Goal: Task Accomplishment & Management: Manage account settings

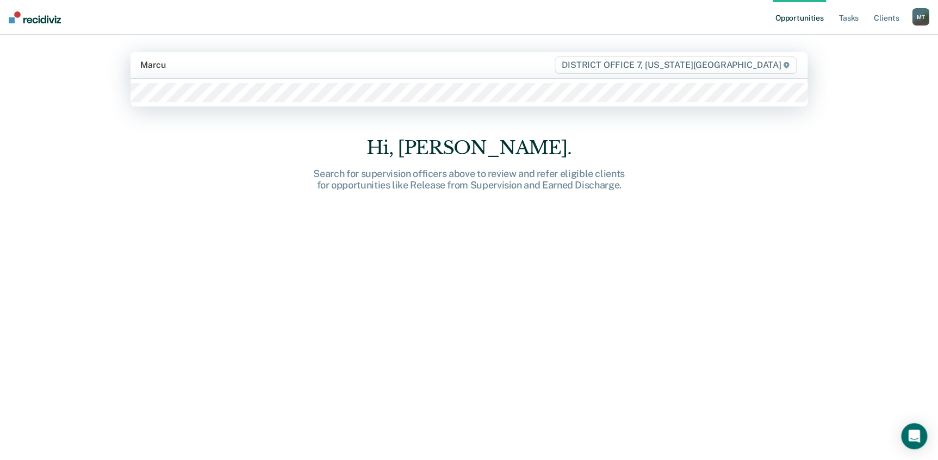
type input "[PERSON_NAME]"
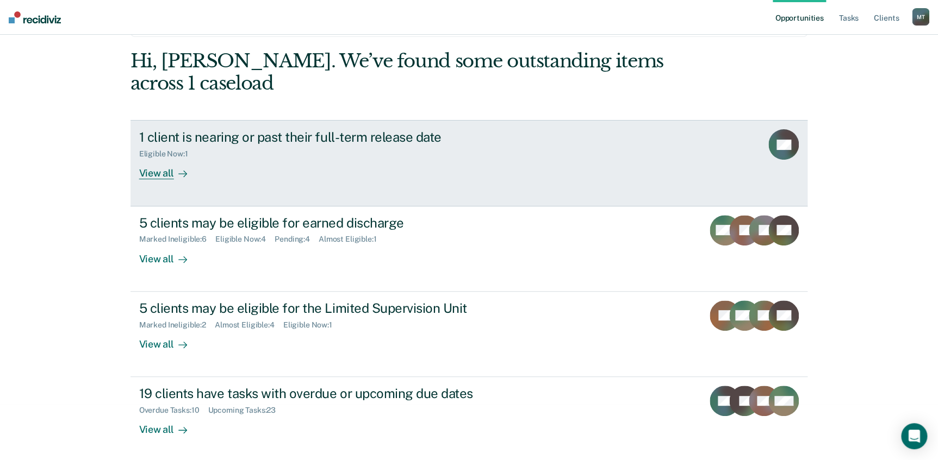
scroll to position [58, 0]
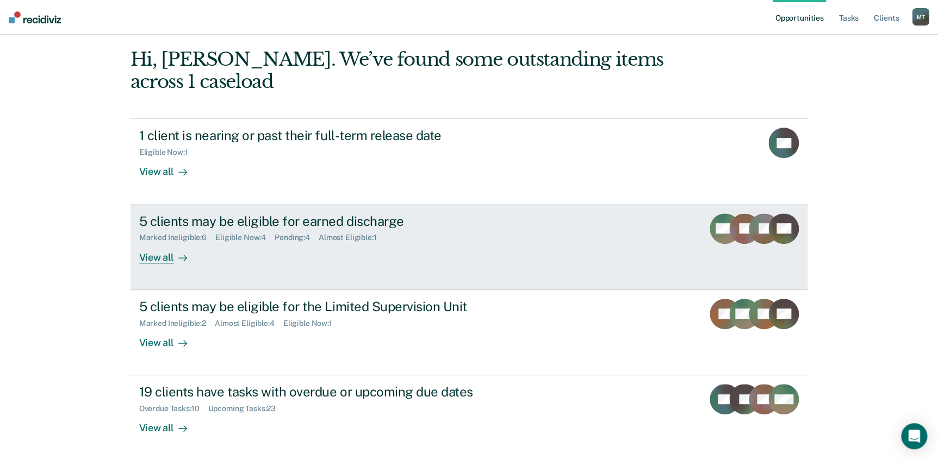
click at [164, 254] on div "View all" at bounding box center [169, 252] width 61 height 21
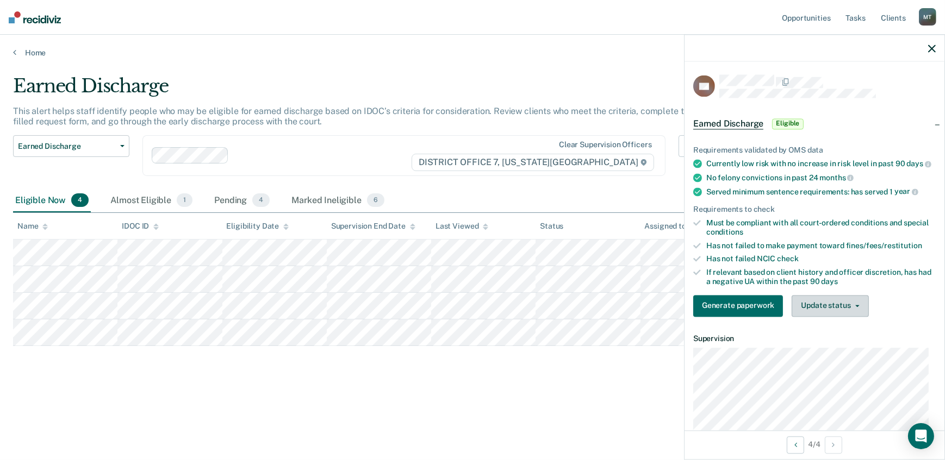
click at [824, 312] on button "Update status" at bounding box center [830, 306] width 77 height 22
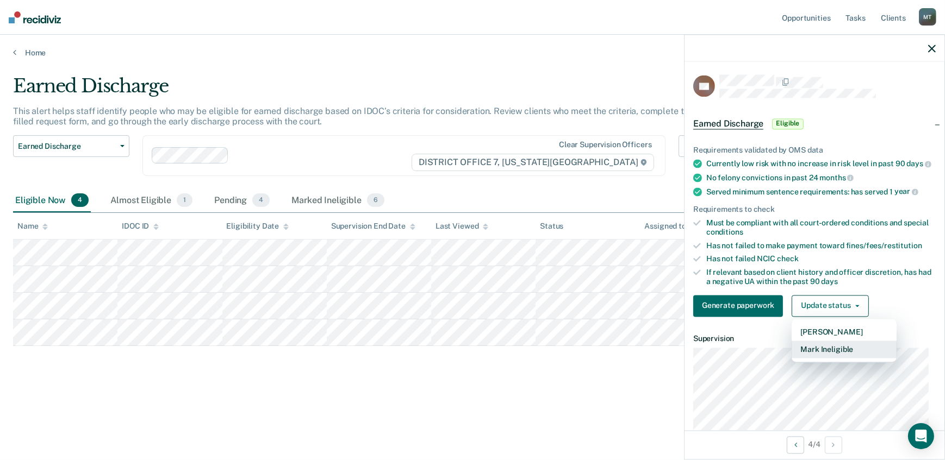
click at [827, 352] on button "Mark Ineligible" at bounding box center [844, 349] width 105 height 17
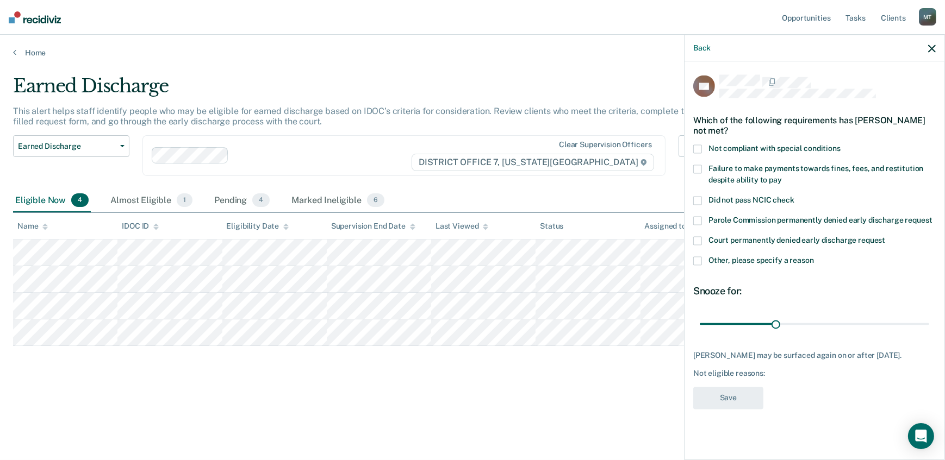
drag, startPoint x: 698, startPoint y: 154, endPoint x: 704, endPoint y: 157, distance: 6.8
click at [700, 165] on span at bounding box center [697, 169] width 9 height 9
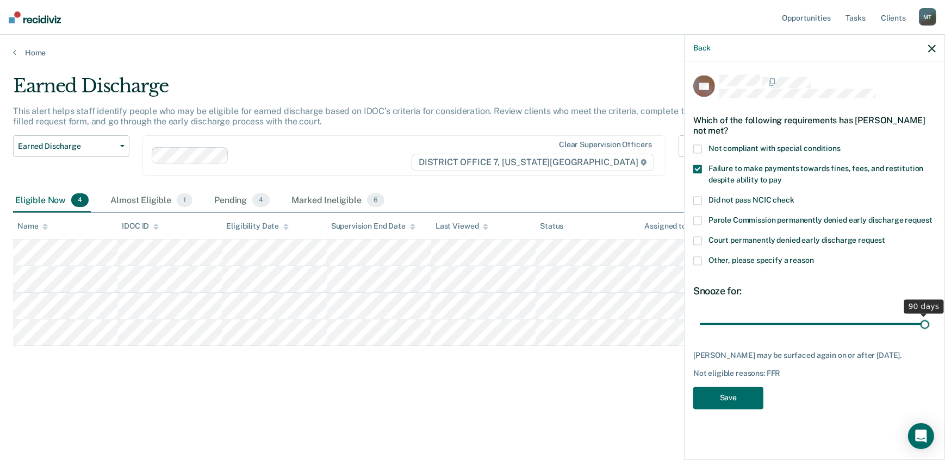
drag, startPoint x: 777, startPoint y: 316, endPoint x: 958, endPoint y: 329, distance: 181.5
type input "90"
click at [929, 329] on input "range" at bounding box center [814, 324] width 229 height 19
click at [728, 394] on button "Save" at bounding box center [728, 398] width 70 height 22
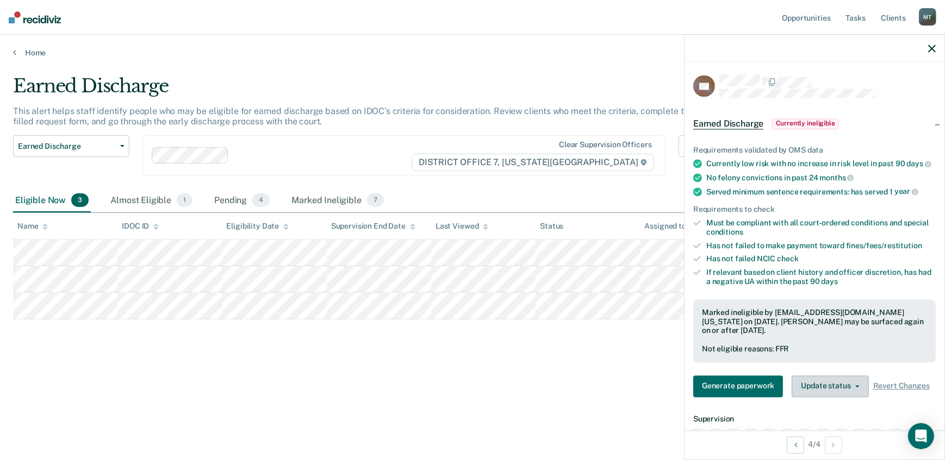
click at [811, 391] on button "Update status" at bounding box center [830, 387] width 77 height 22
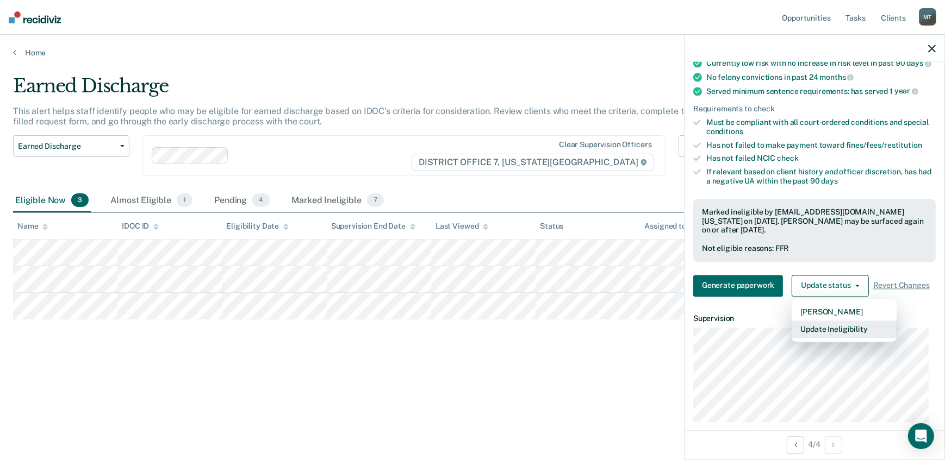
scroll to position [148, 0]
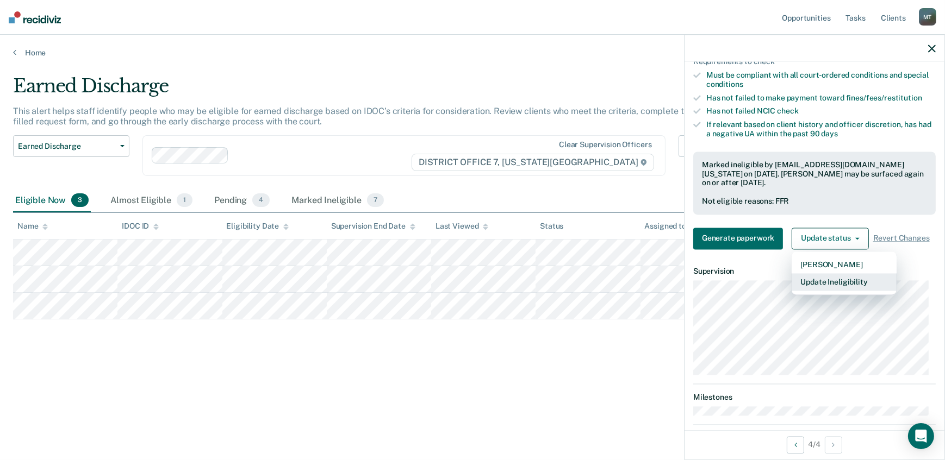
click at [825, 288] on button "Update Ineligibility" at bounding box center [844, 281] width 105 height 17
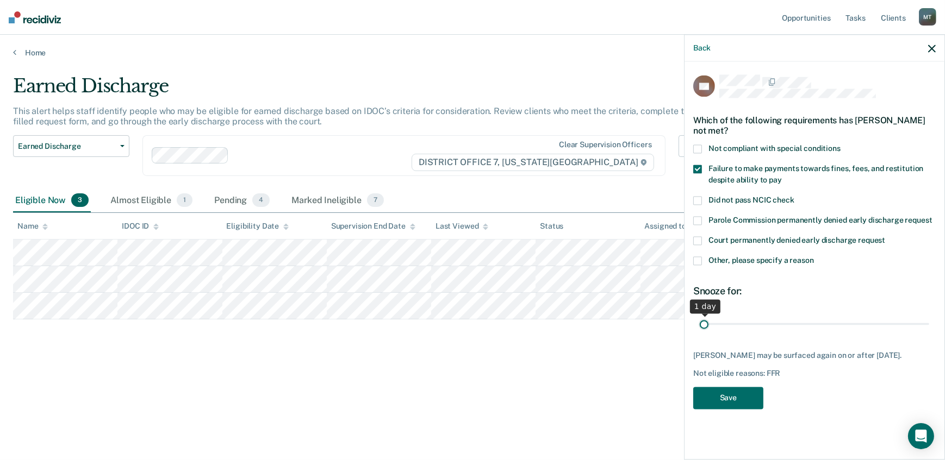
drag, startPoint x: 928, startPoint y: 315, endPoint x: 700, endPoint y: 332, distance: 228.9
type input "1"
click at [700, 332] on input "range" at bounding box center [814, 324] width 229 height 19
click at [697, 49] on button "Back" at bounding box center [701, 47] width 17 height 9
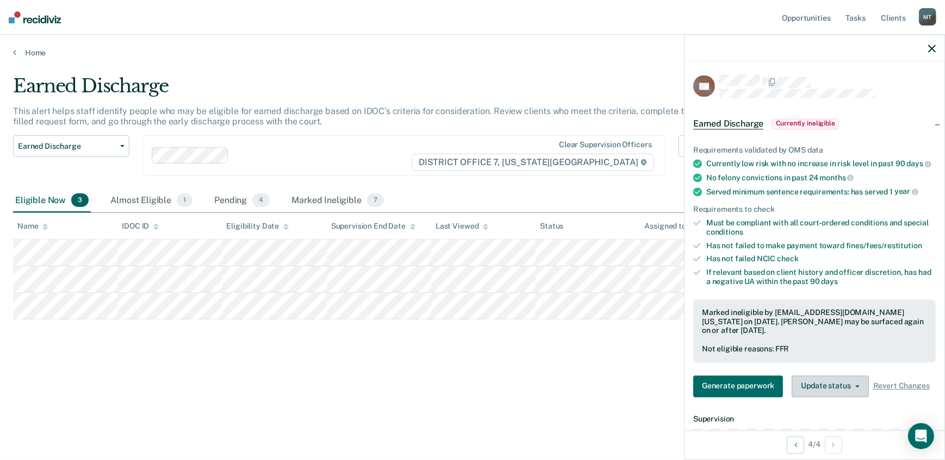
click at [844, 391] on button "Update status" at bounding box center [830, 387] width 77 height 22
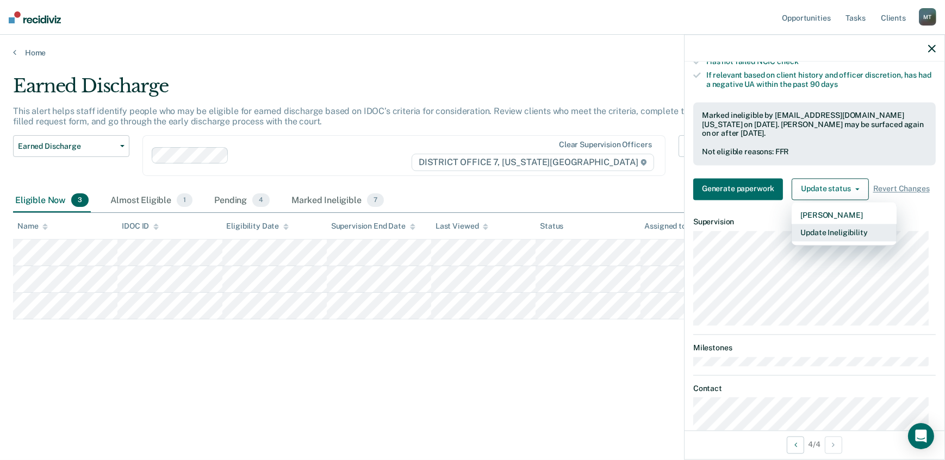
click at [827, 235] on button "Update Ineligibility" at bounding box center [844, 232] width 105 height 17
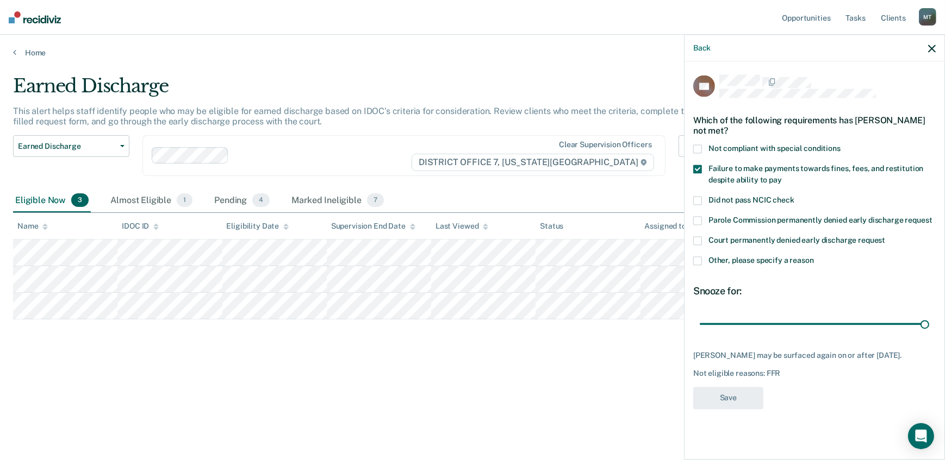
click at [698, 165] on span at bounding box center [697, 169] width 9 height 9
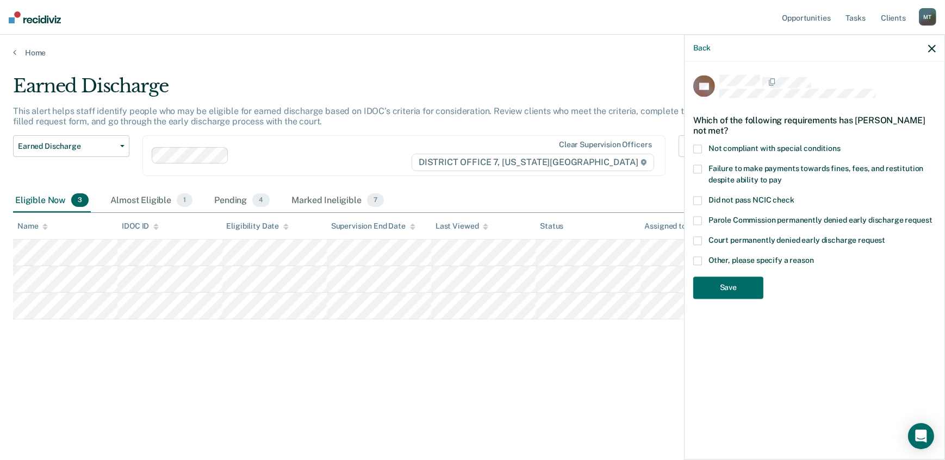
click at [698, 165] on span at bounding box center [697, 169] width 9 height 9
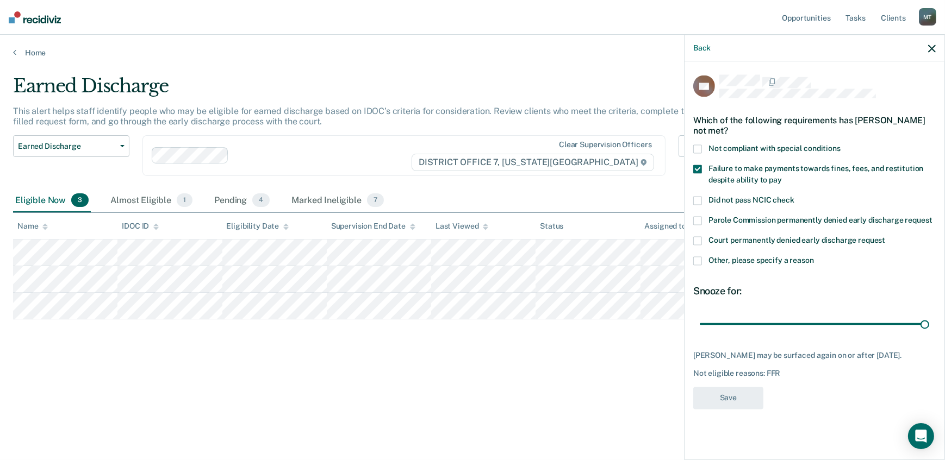
click at [616, 356] on div "Earned Discharge This alert helps staff identify people who may be eligible for…" at bounding box center [472, 227] width 919 height 304
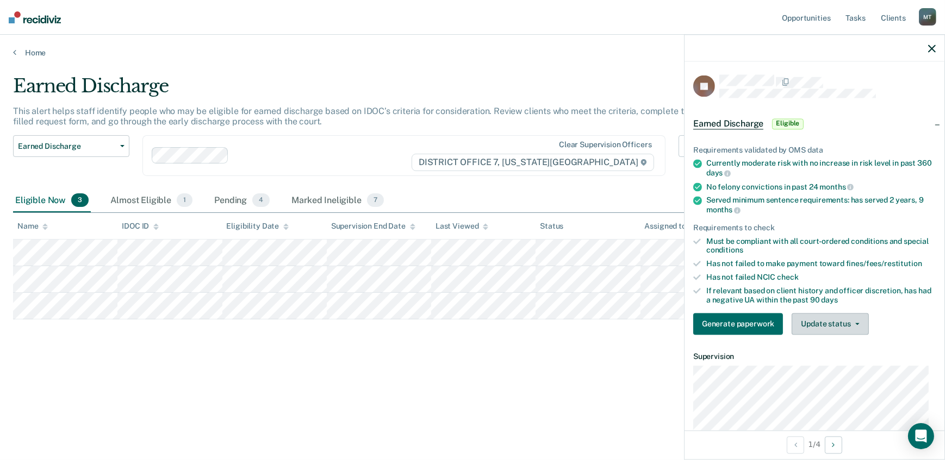
click at [831, 323] on button "Update status" at bounding box center [830, 325] width 77 height 22
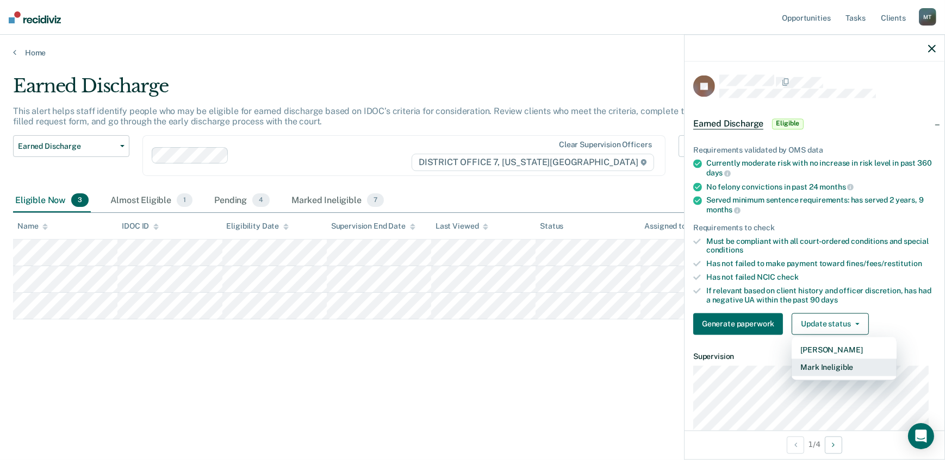
click at [830, 369] on button "Mark Ineligible" at bounding box center [844, 367] width 105 height 17
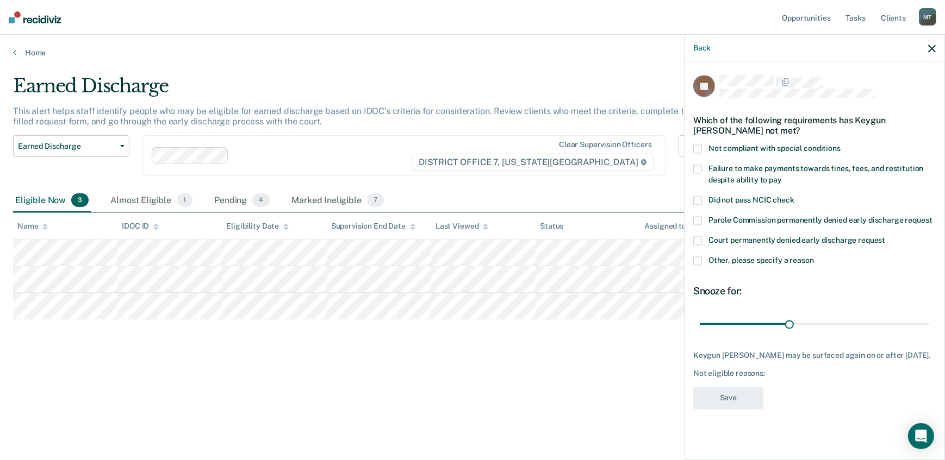
click at [700, 170] on span at bounding box center [697, 169] width 9 height 9
click at [740, 394] on button "Save" at bounding box center [728, 398] width 70 height 22
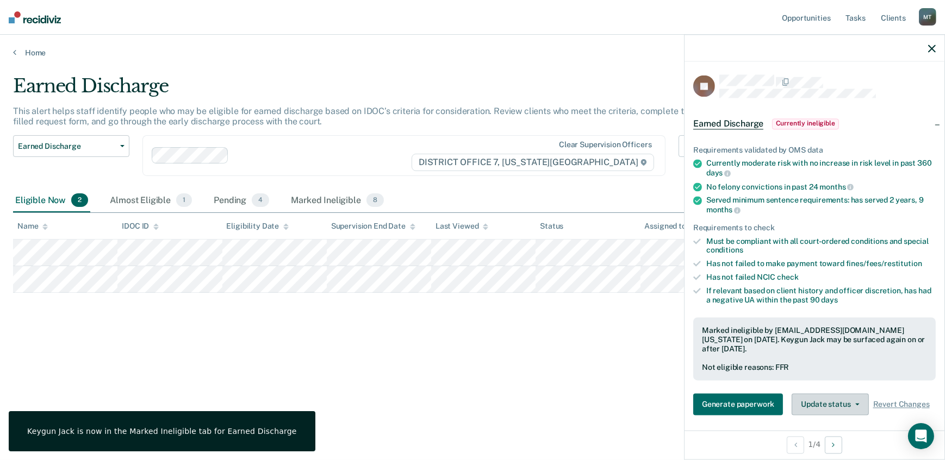
click at [833, 403] on button "Update status" at bounding box center [830, 405] width 77 height 22
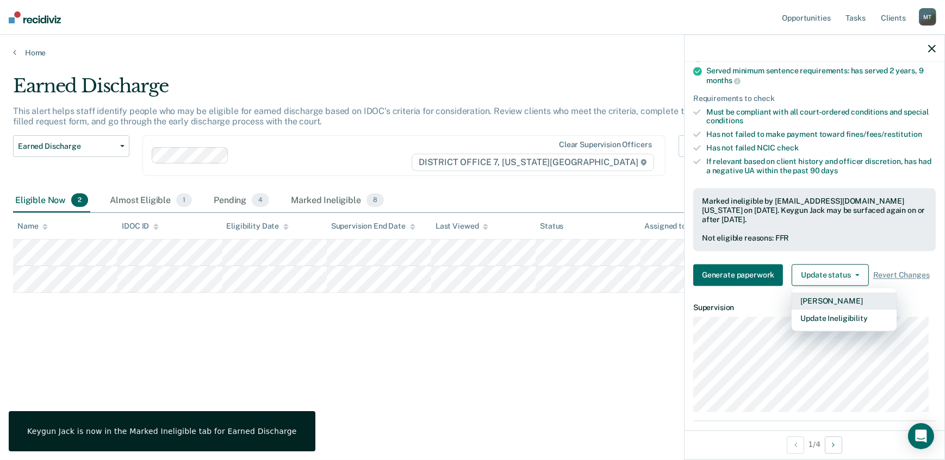
scroll to position [204, 0]
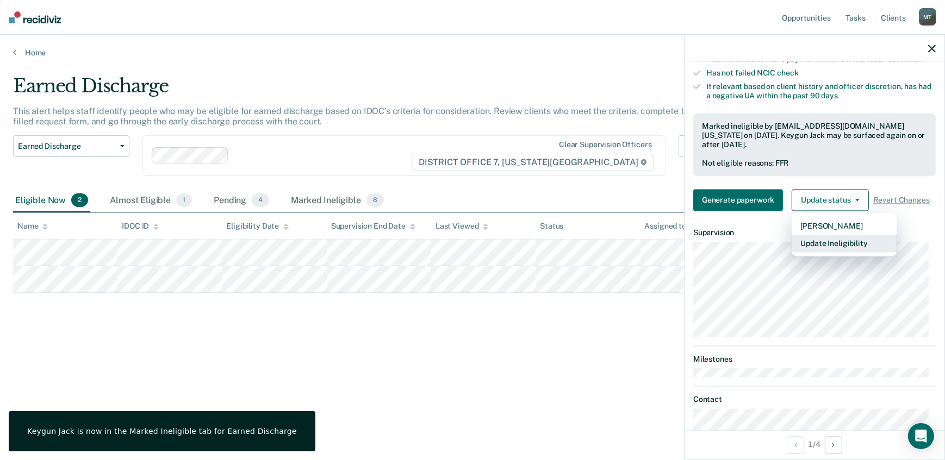
click at [807, 244] on button "Update Ineligibility" at bounding box center [844, 243] width 105 height 17
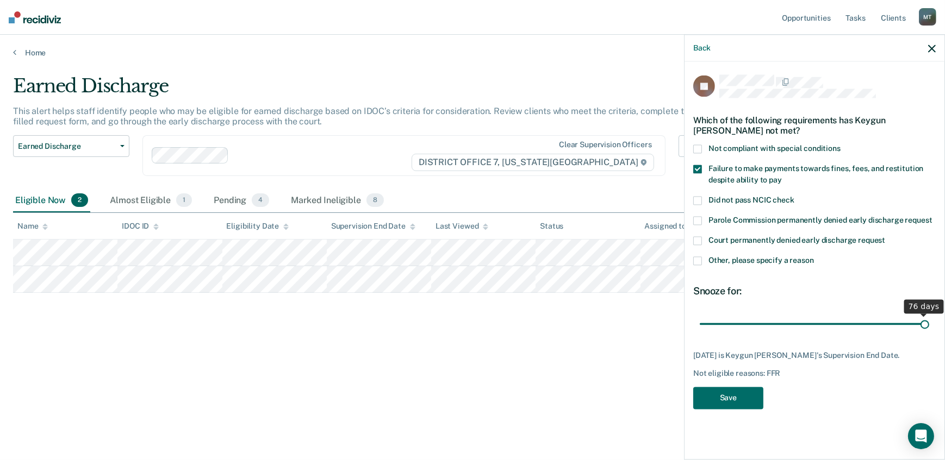
drag, startPoint x: 791, startPoint y: 322, endPoint x: 1094, endPoint y: 295, distance: 304.6
type input "76"
click at [929, 315] on input "range" at bounding box center [814, 324] width 229 height 19
click at [728, 401] on button "Save" at bounding box center [728, 398] width 70 height 22
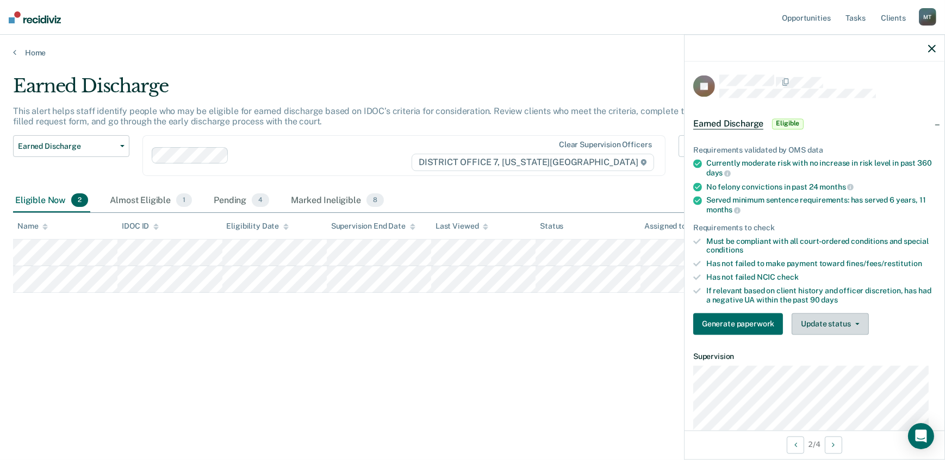
click at [809, 321] on button "Update status" at bounding box center [830, 325] width 77 height 22
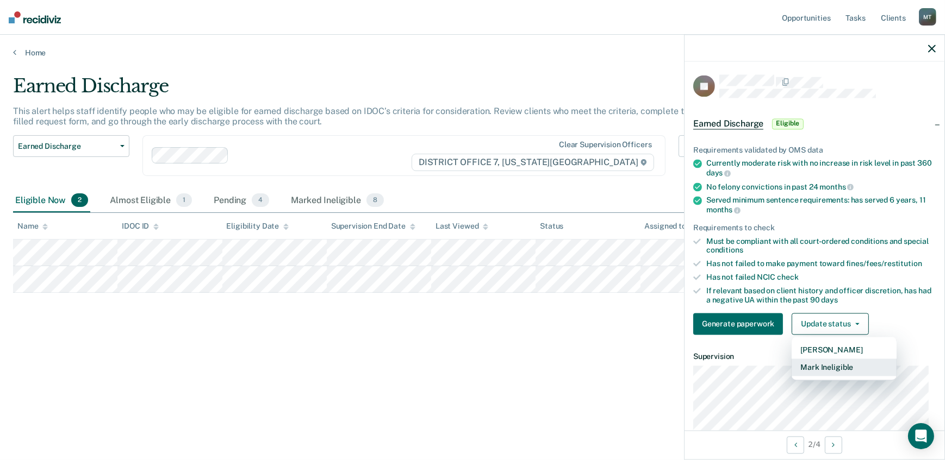
click at [827, 364] on button "Mark Ineligible" at bounding box center [844, 367] width 105 height 17
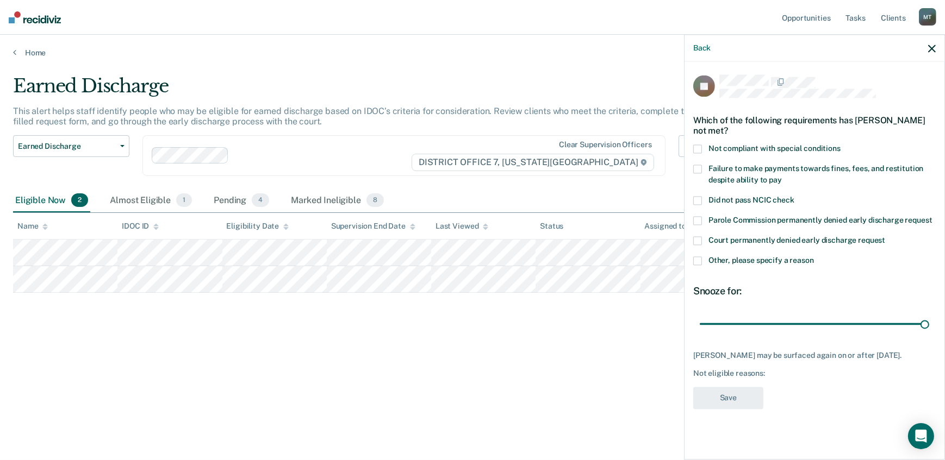
drag, startPoint x: 774, startPoint y: 322, endPoint x: 926, endPoint y: 294, distance: 154.8
type input "90"
click at [926, 315] on input "range" at bounding box center [814, 324] width 229 height 19
click at [696, 163] on div "Not compliant with special conditions" at bounding box center [814, 155] width 242 height 20
click at [696, 147] on span at bounding box center [697, 149] width 9 height 9
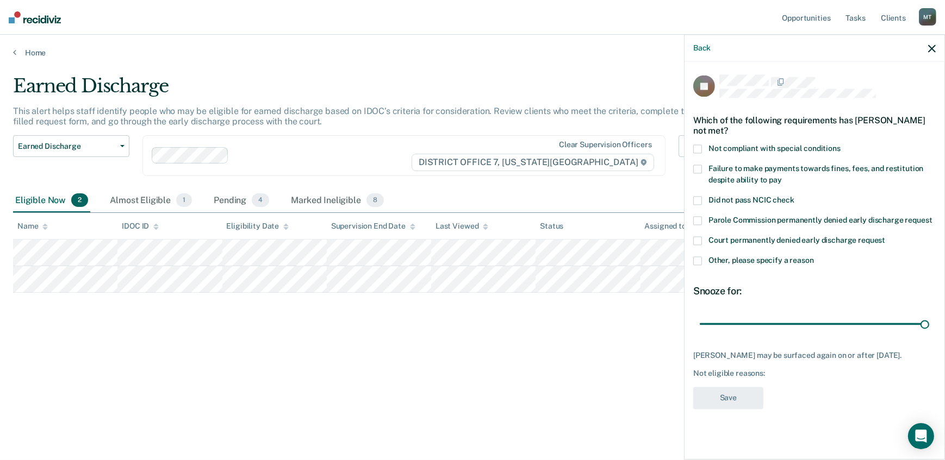
click at [698, 166] on span at bounding box center [697, 169] width 9 height 9
click at [726, 396] on button "Save" at bounding box center [728, 398] width 70 height 22
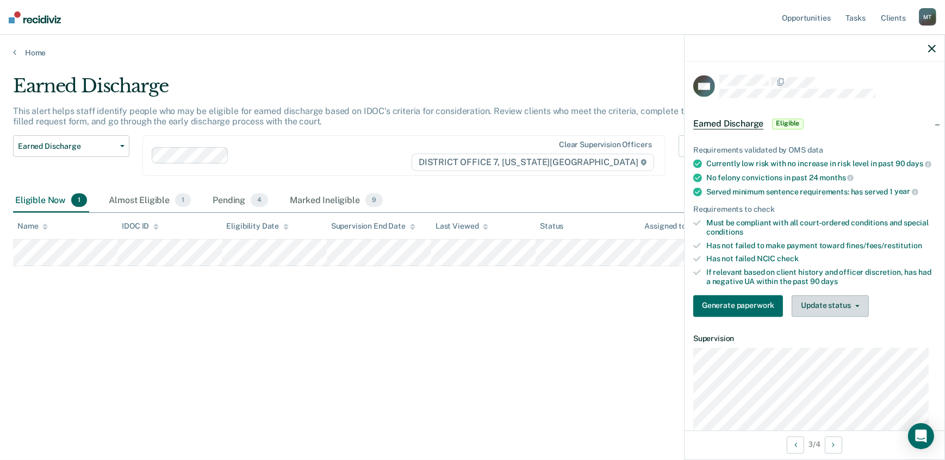
click at [824, 310] on button "Update status" at bounding box center [830, 306] width 77 height 22
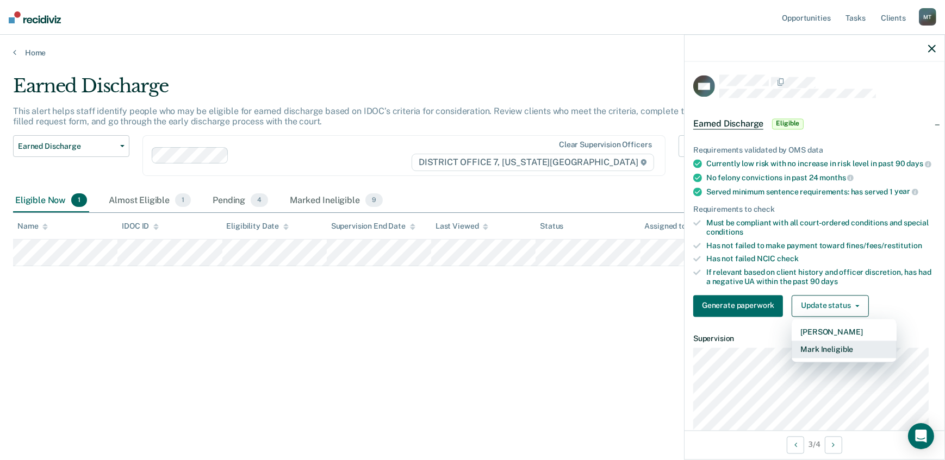
click at [829, 356] on button "Mark Ineligible" at bounding box center [844, 349] width 105 height 17
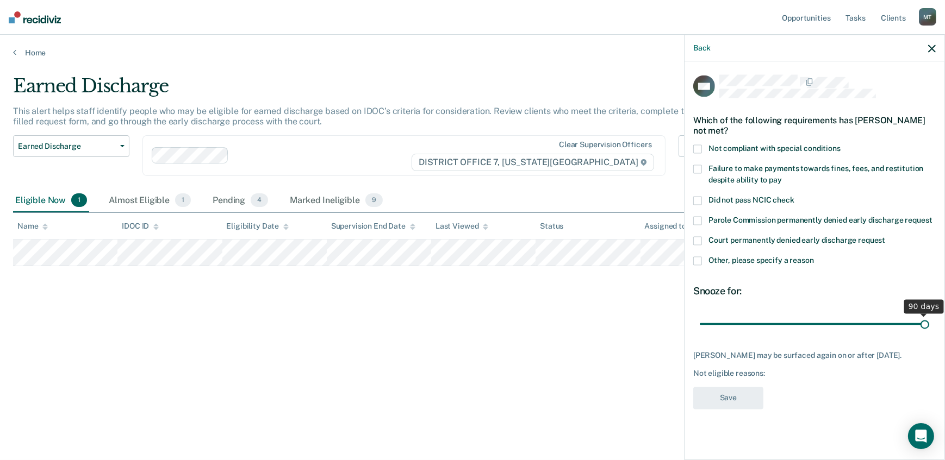
drag, startPoint x: 777, startPoint y: 326, endPoint x: 935, endPoint y: 329, distance: 157.7
type input "90"
click at [929, 329] on input "range" at bounding box center [814, 324] width 229 height 19
click at [696, 171] on span at bounding box center [697, 169] width 9 height 9
click at [719, 399] on button "Save" at bounding box center [728, 398] width 70 height 22
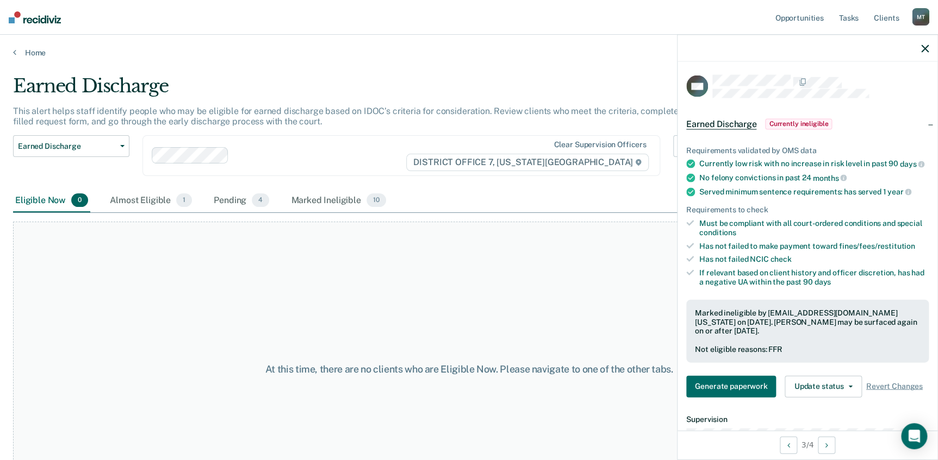
click at [924, 49] on icon "button" at bounding box center [925, 49] width 8 height 8
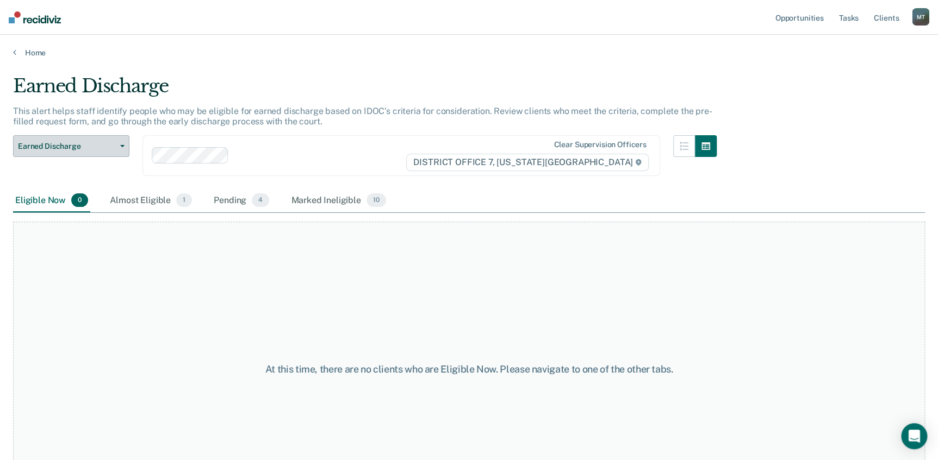
click at [99, 147] on span "Earned Discharge" at bounding box center [67, 146] width 98 height 9
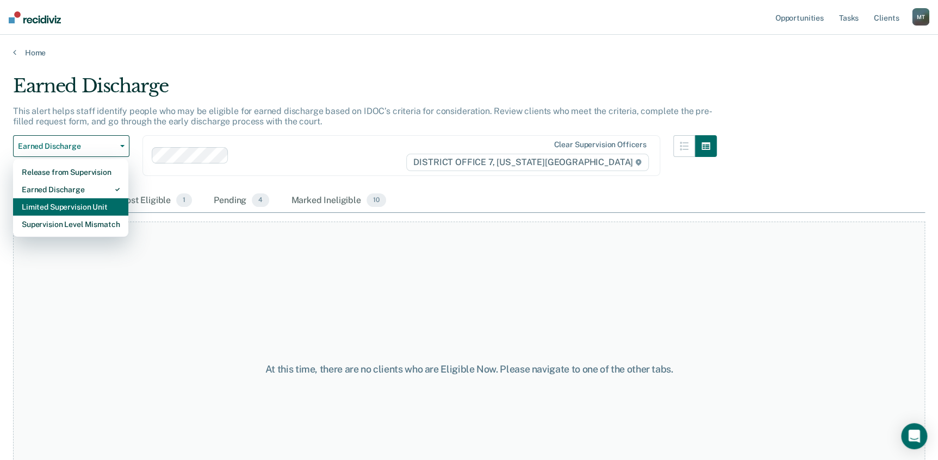
click at [98, 203] on div "Limited Supervision Unit" at bounding box center [71, 206] width 98 height 17
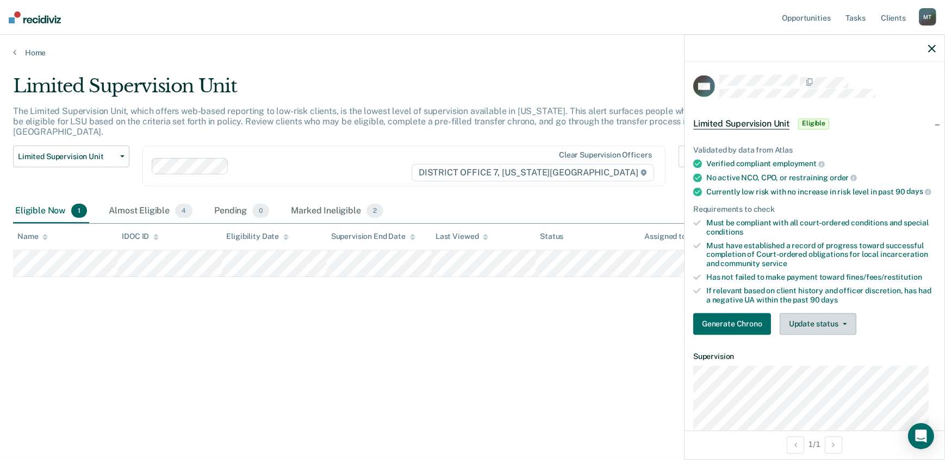
click at [813, 327] on button "Update status" at bounding box center [818, 325] width 77 height 22
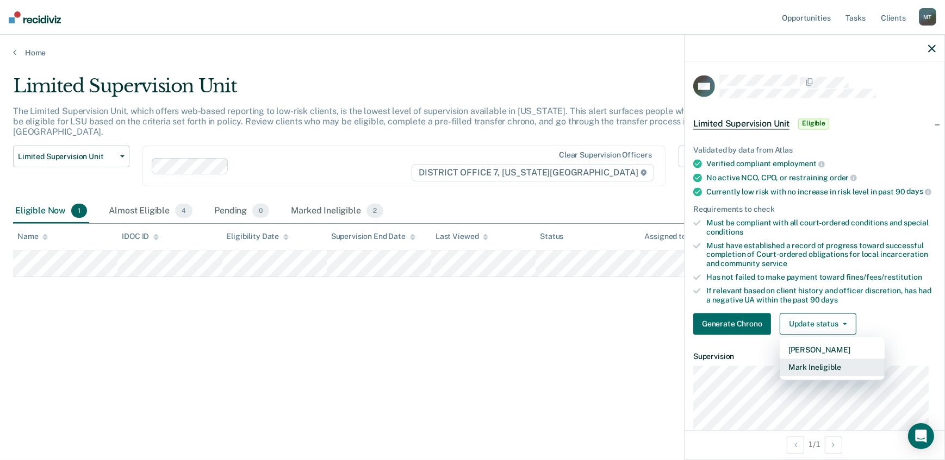
click at [811, 372] on button "Mark Ineligible" at bounding box center [832, 367] width 105 height 17
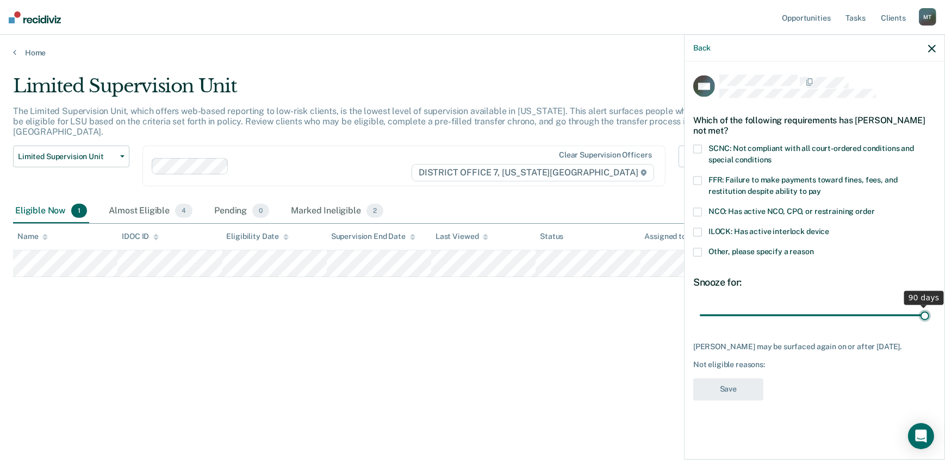
drag, startPoint x: 777, startPoint y: 310, endPoint x: 938, endPoint y: 312, distance: 161.5
type input "90"
click at [929, 312] on input "range" at bounding box center [814, 315] width 229 height 19
click at [695, 178] on span at bounding box center [697, 180] width 9 height 9
click at [751, 397] on button "Save" at bounding box center [728, 389] width 70 height 22
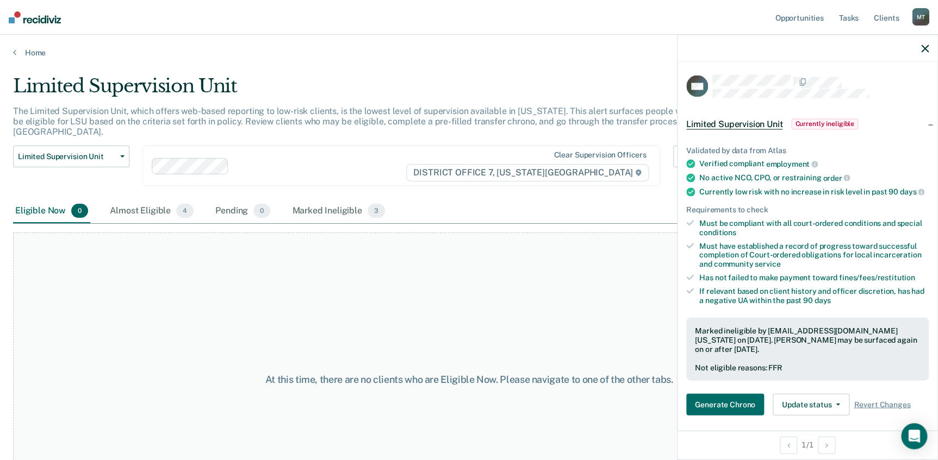
click at [99, 342] on div "At this time, there are no clients who are Eligible Now. Please navigate to one…" at bounding box center [469, 380] width 912 height 295
click at [923, 45] on icon "button" at bounding box center [925, 49] width 8 height 8
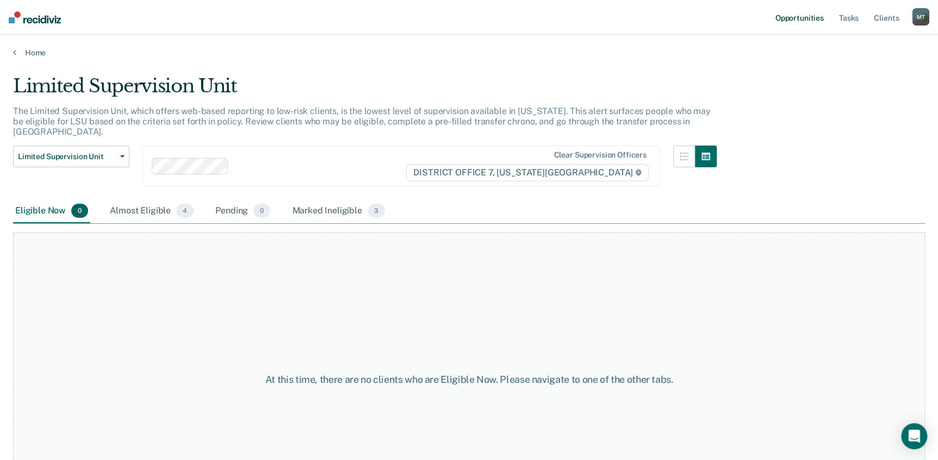
click at [815, 16] on link "Opportunities" at bounding box center [799, 17] width 53 height 35
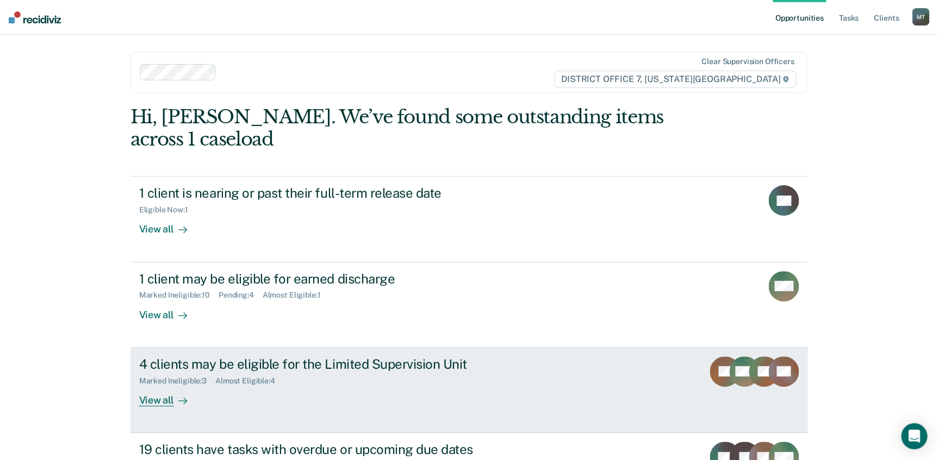
click at [145, 400] on div "View all" at bounding box center [169, 395] width 61 height 21
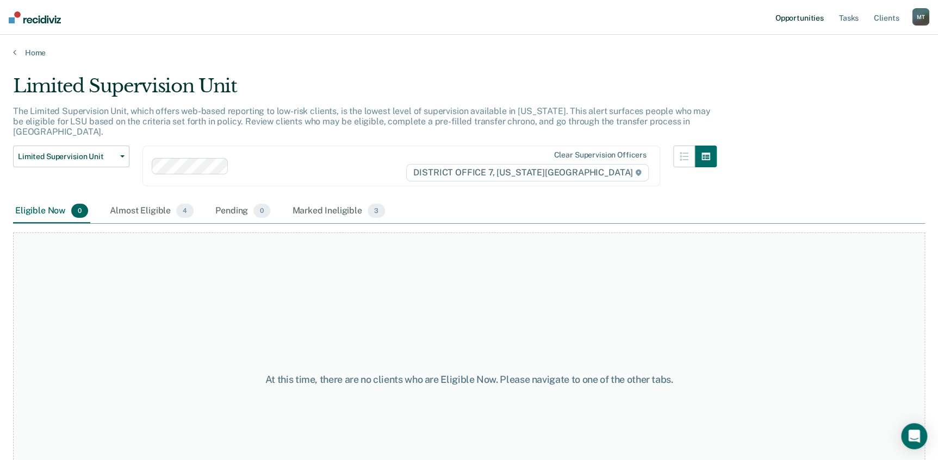
click at [817, 20] on link "Opportunities" at bounding box center [799, 17] width 53 height 35
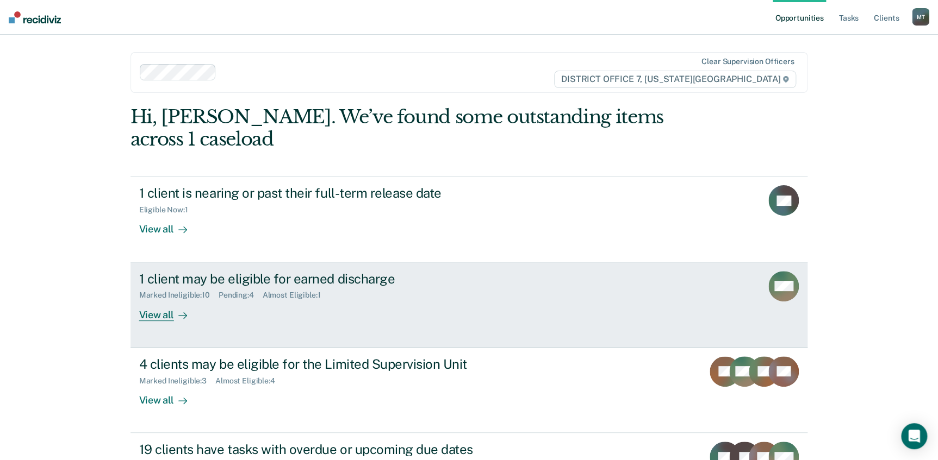
click at [156, 314] on div "View all" at bounding box center [169, 310] width 61 height 21
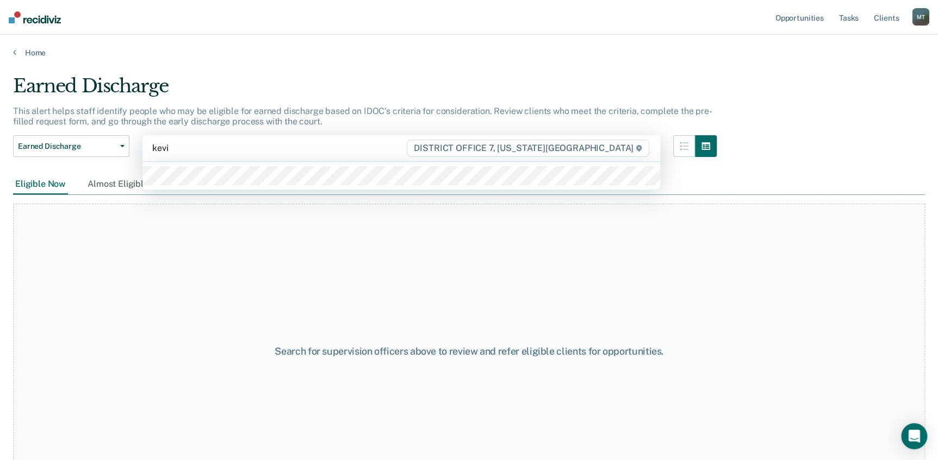
type input "[PERSON_NAME]"
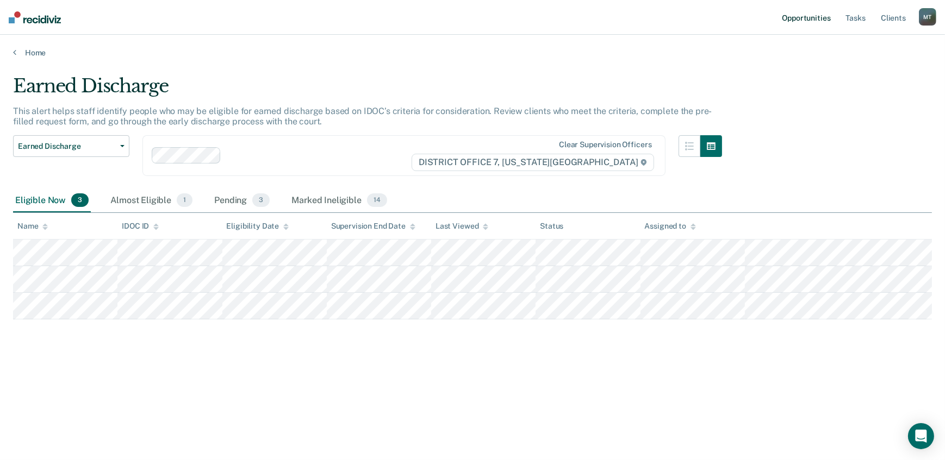
click at [816, 16] on link "Opportunities" at bounding box center [806, 17] width 53 height 35
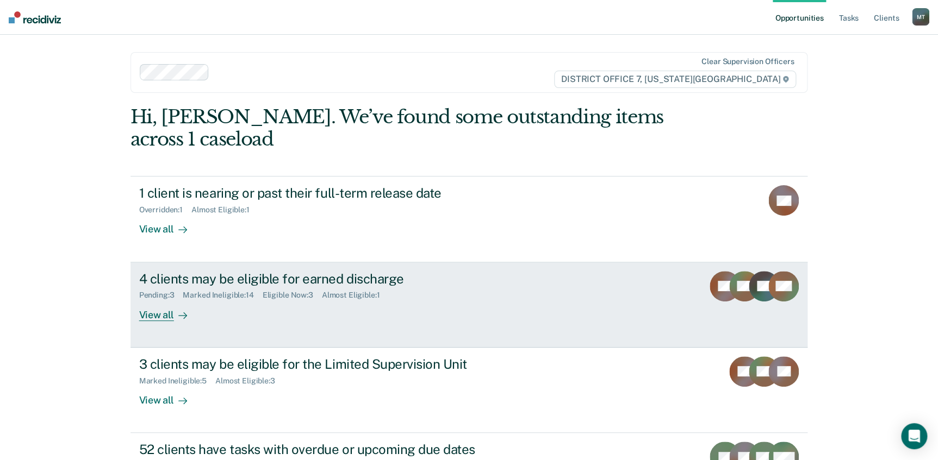
click at [181, 276] on div "4 clients may be eligible for earned discharge" at bounding box center [330, 279] width 382 height 16
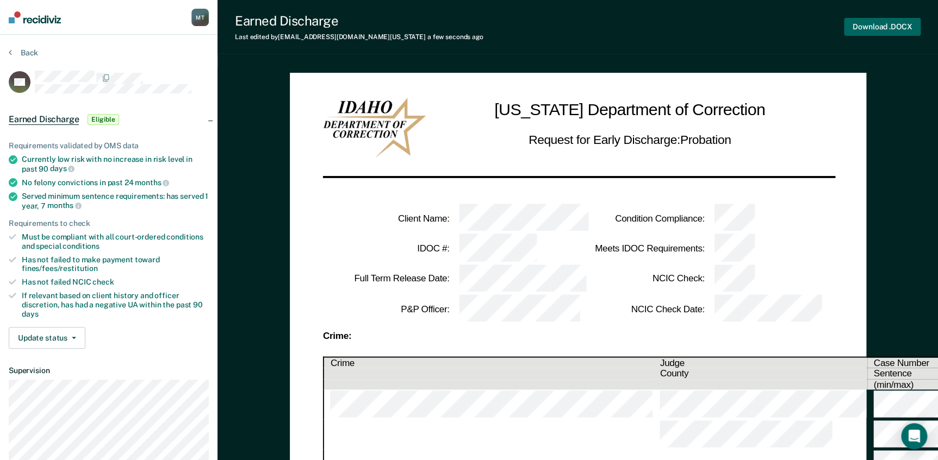
click at [875, 23] on button "Download .DOCX" at bounding box center [882, 27] width 77 height 18
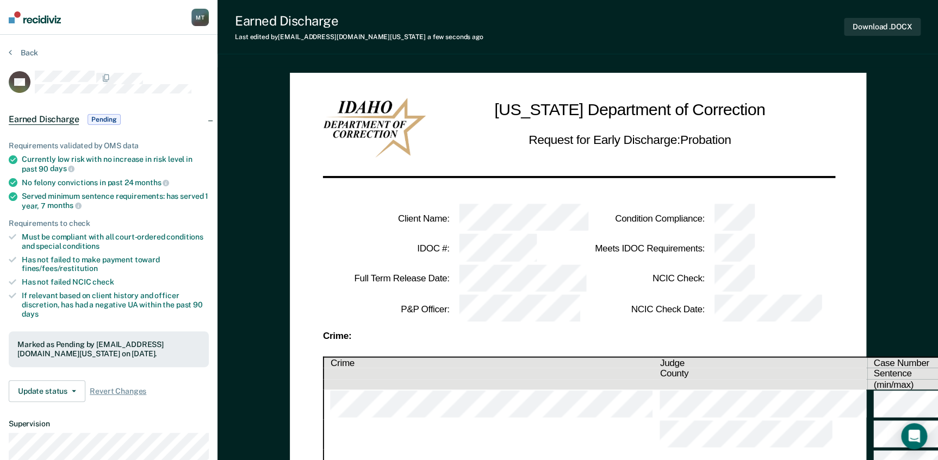
click at [29, 53] on button "Back" at bounding box center [23, 53] width 29 height 10
